Goal: Task Accomplishment & Management: Manage account settings

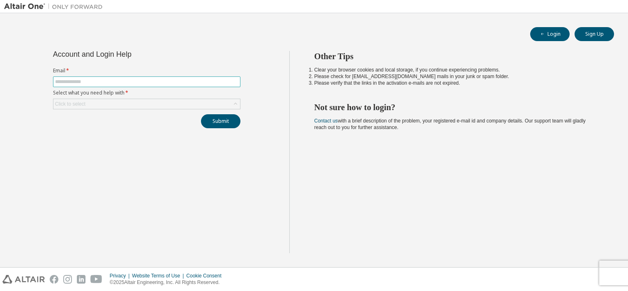
click at [102, 81] on input "text" at bounding box center [146, 81] width 183 height 7
type input "**********"
click at [91, 102] on div "Click to select" at bounding box center [146, 104] width 187 height 10
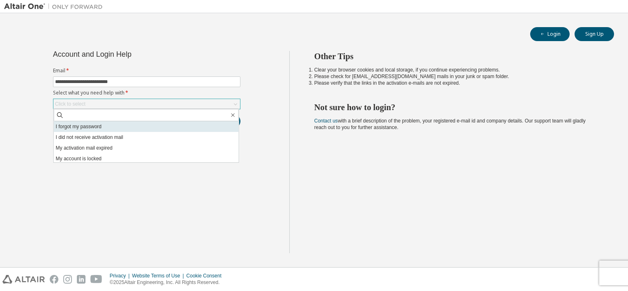
click at [92, 127] on li "I forgot my password" at bounding box center [146, 126] width 185 height 11
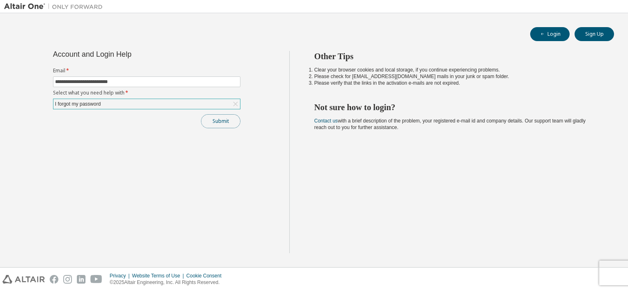
click at [223, 121] on button "Submit" at bounding box center [220, 121] width 39 height 14
click at [227, 119] on button "Submit" at bounding box center [220, 121] width 39 height 14
